Goal: Task Accomplishment & Management: Manage account settings

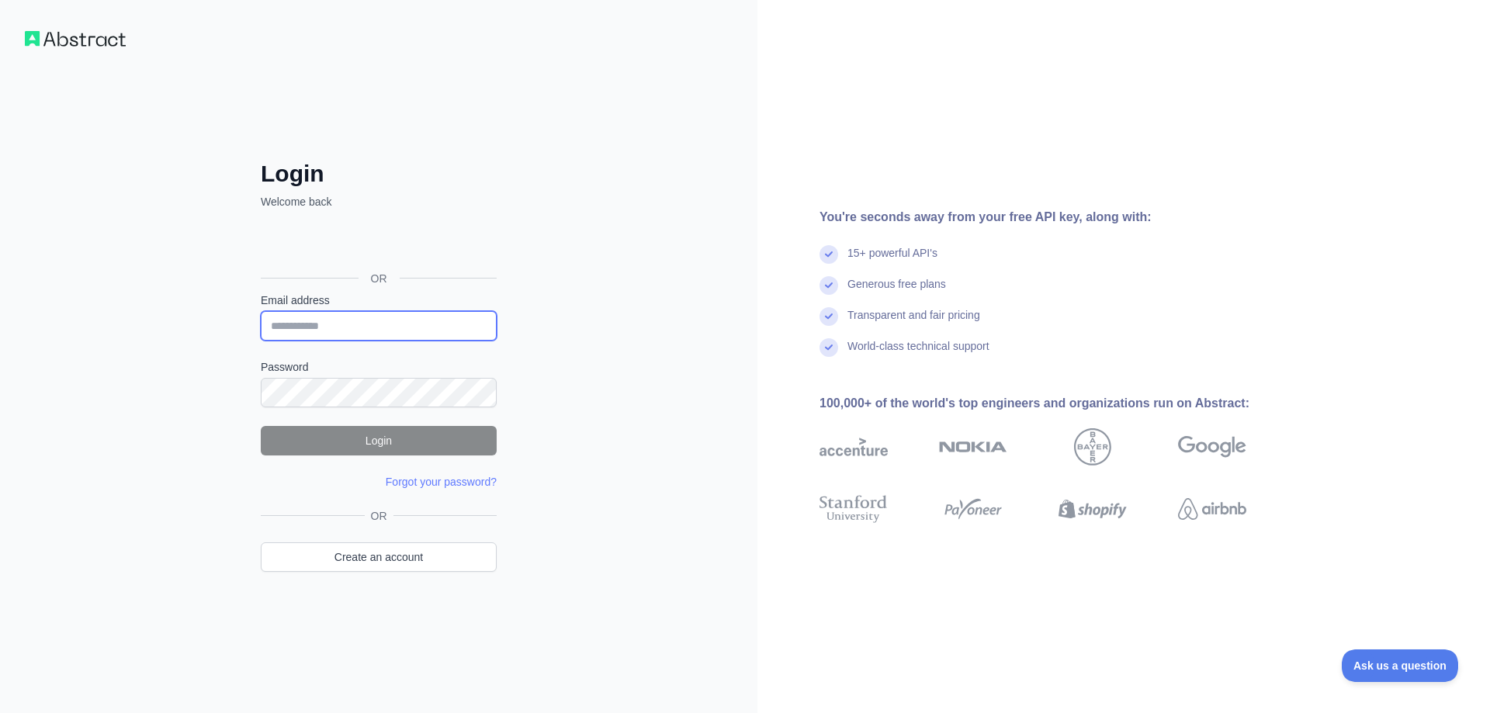
type input "**********"
click at [372, 433] on button "Login" at bounding box center [379, 440] width 236 height 29
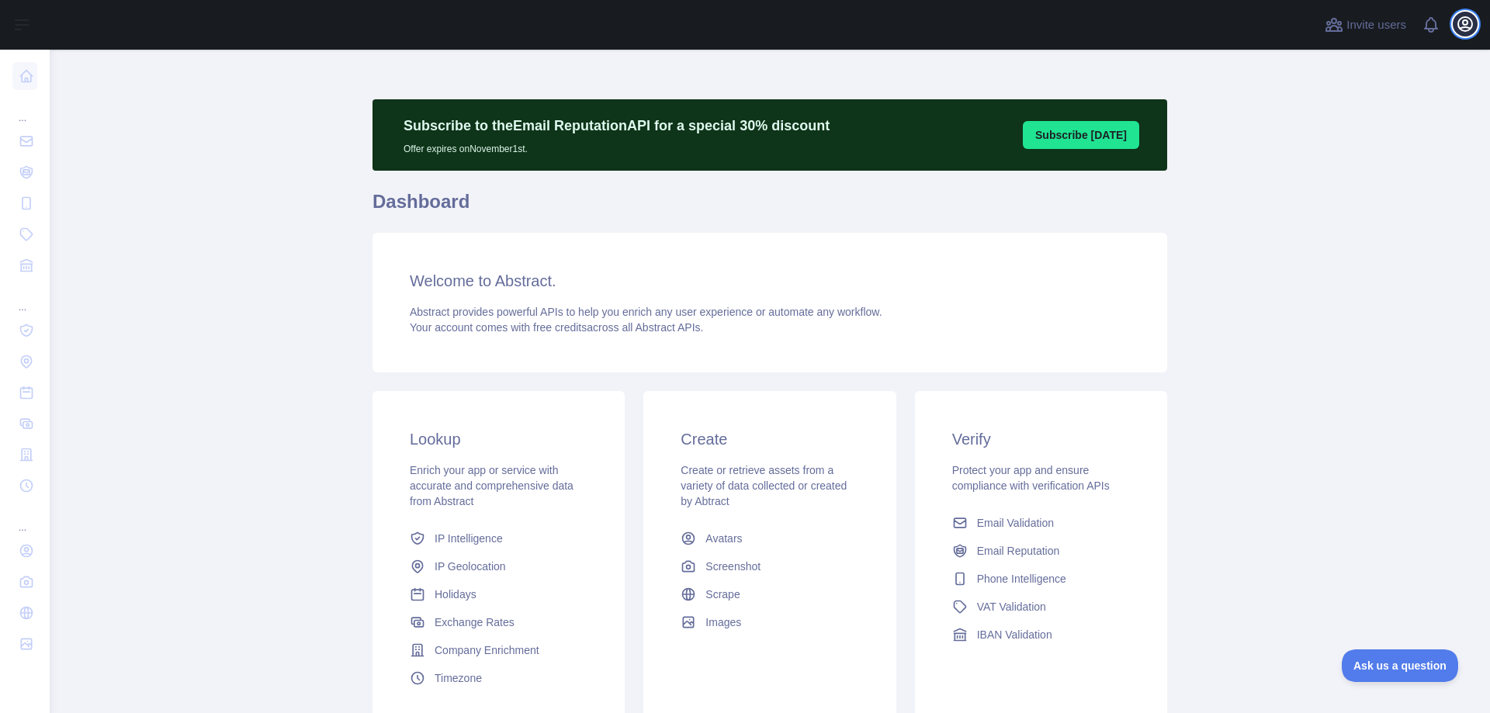
click at [1453, 23] on button "Open user menu" at bounding box center [1465, 24] width 25 height 25
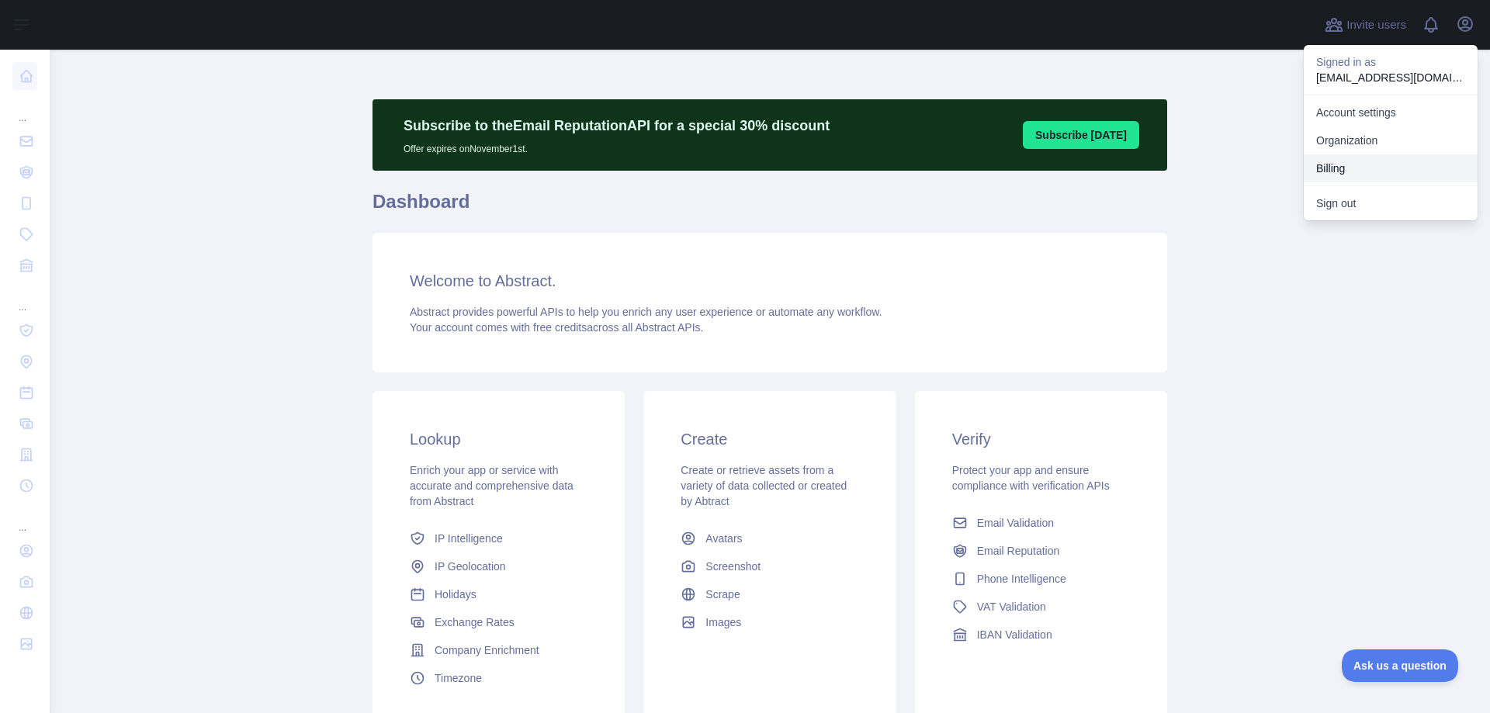
click at [1323, 167] on button "Billing" at bounding box center [1391, 168] width 174 height 28
